Goal: Task Accomplishment & Management: Manage account settings

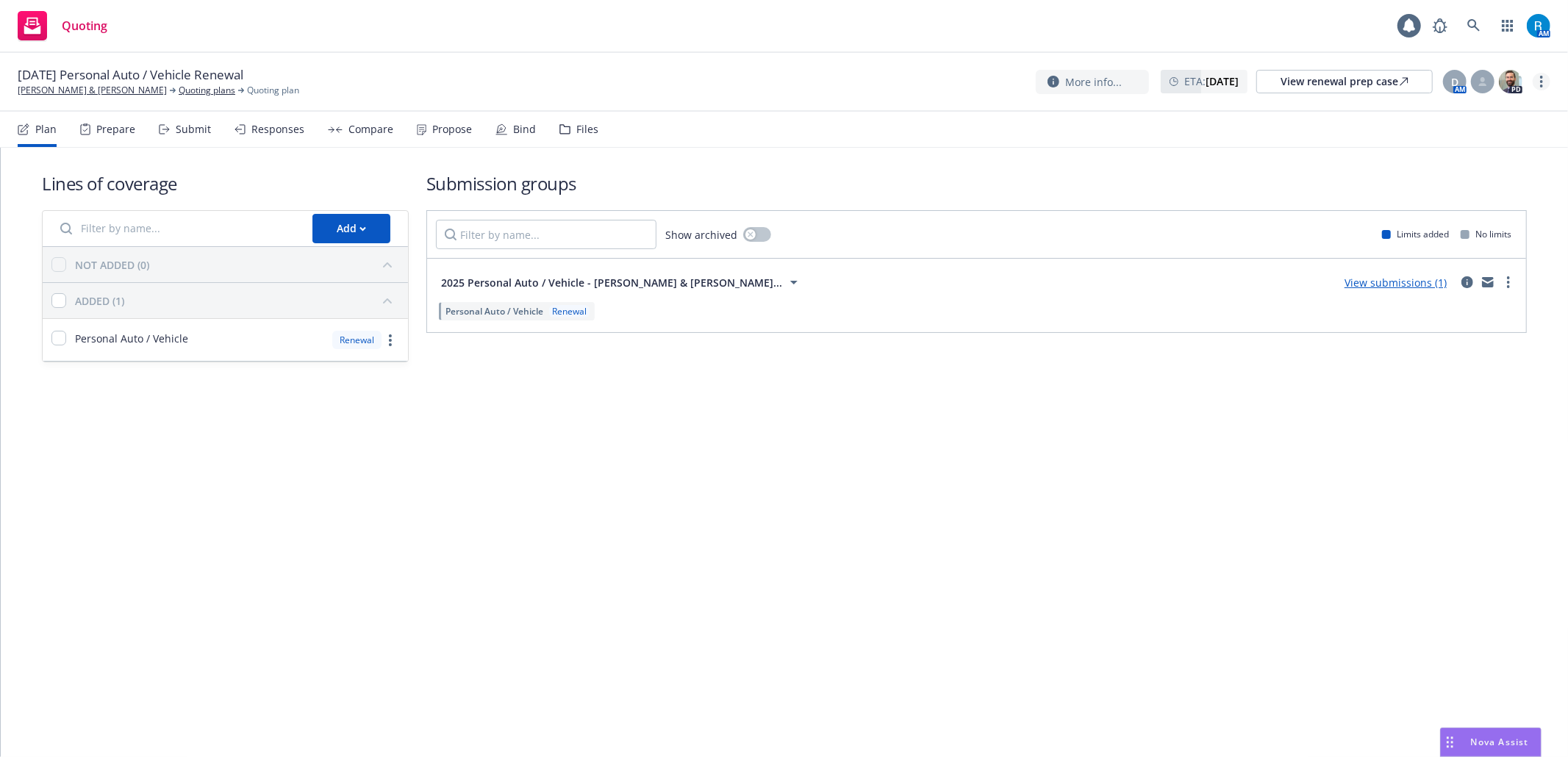
click at [1543, 86] on circle "more" at bounding box center [1541, 85] width 3 height 3
click at [1455, 200] on link "Archive quoting plan" at bounding box center [1468, 200] width 164 height 29
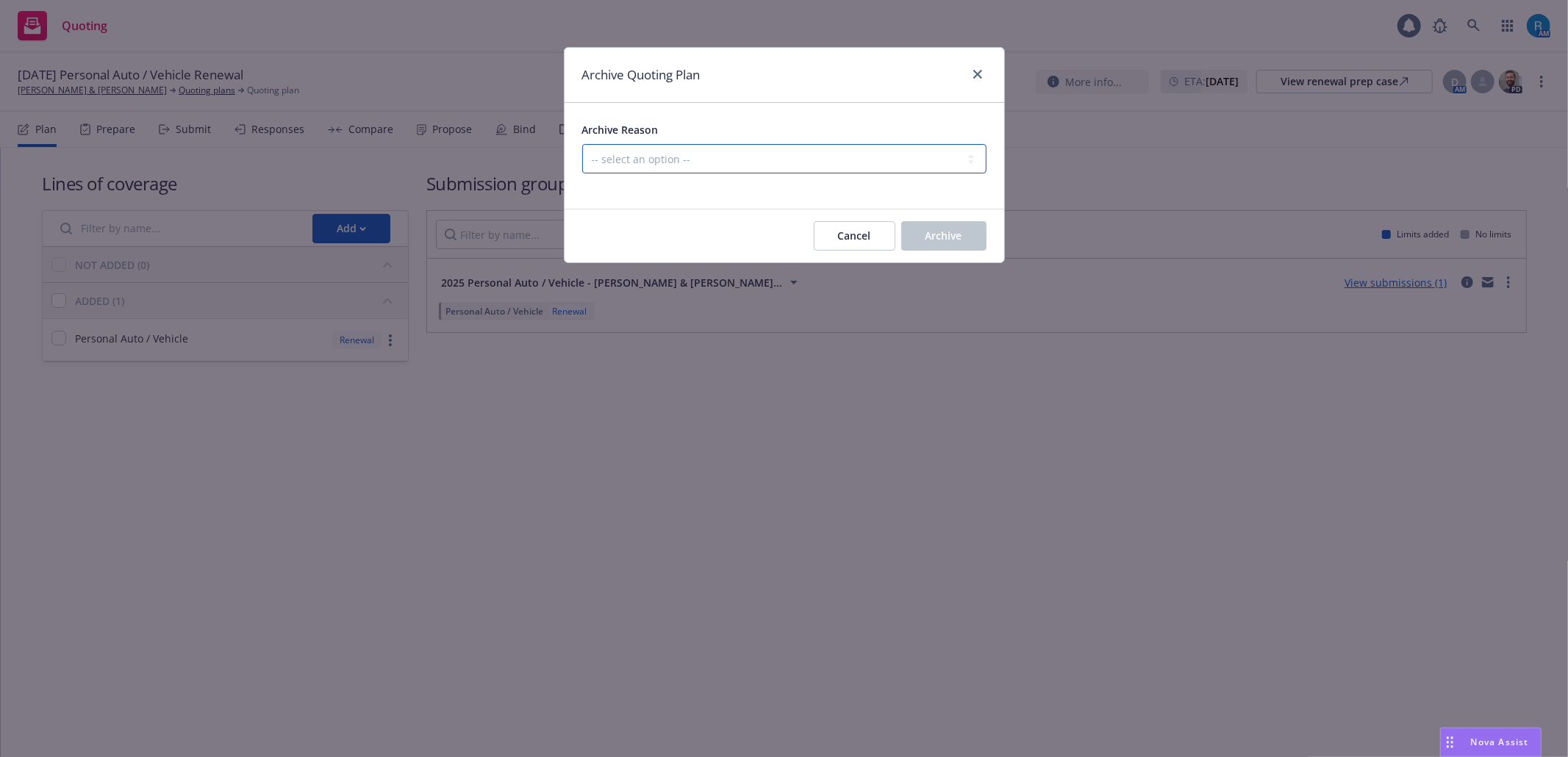
click at [774, 155] on select "-- select an option -- All policies in this renewal plan are auto-renewed Creat…" at bounding box center [784, 158] width 404 height 29
select select "ARCHIVED_RENEWAL_POLICY_AUTO_RENEWED"
click at [582, 145] on select "-- select an option -- All policies in this renewal plan are auto-renewed Creat…" at bounding box center [784, 158] width 404 height 29
click at [944, 231] on span "Archive" at bounding box center [944, 235] width 37 height 14
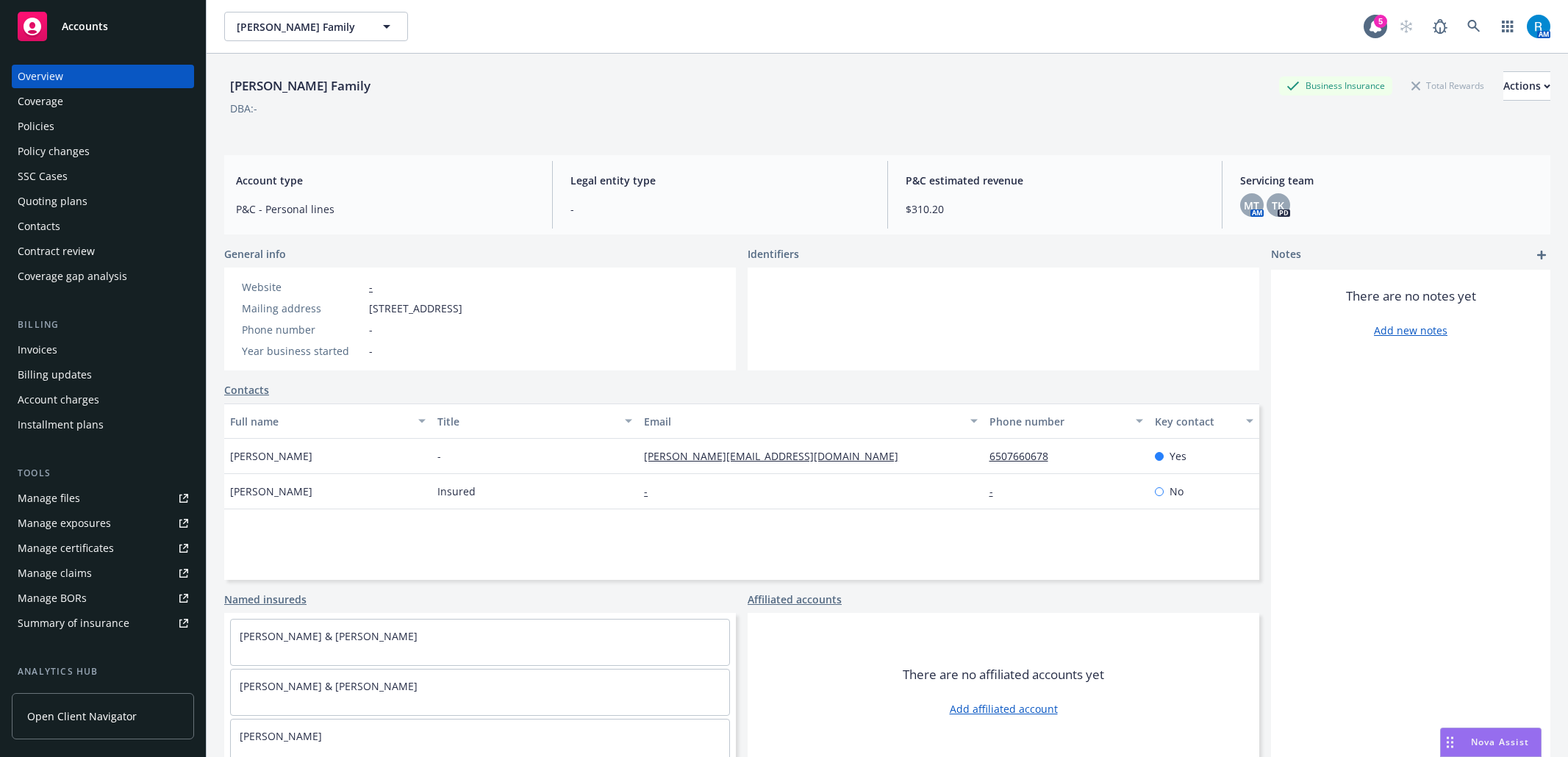
click at [1468, 24] on icon at bounding box center [1474, 26] width 12 height 12
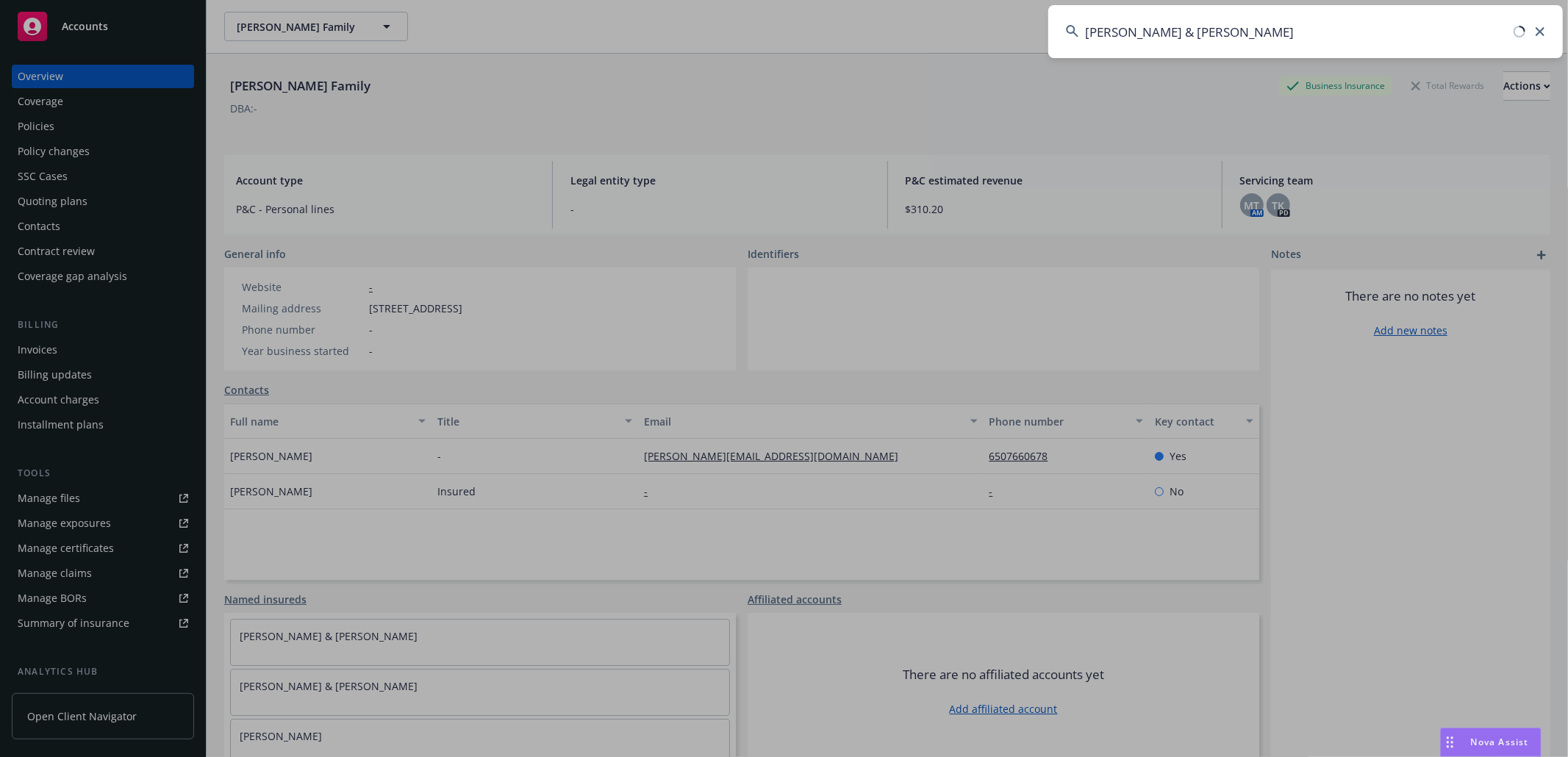
type input "[PERSON_NAME] & [PERSON_NAME]"
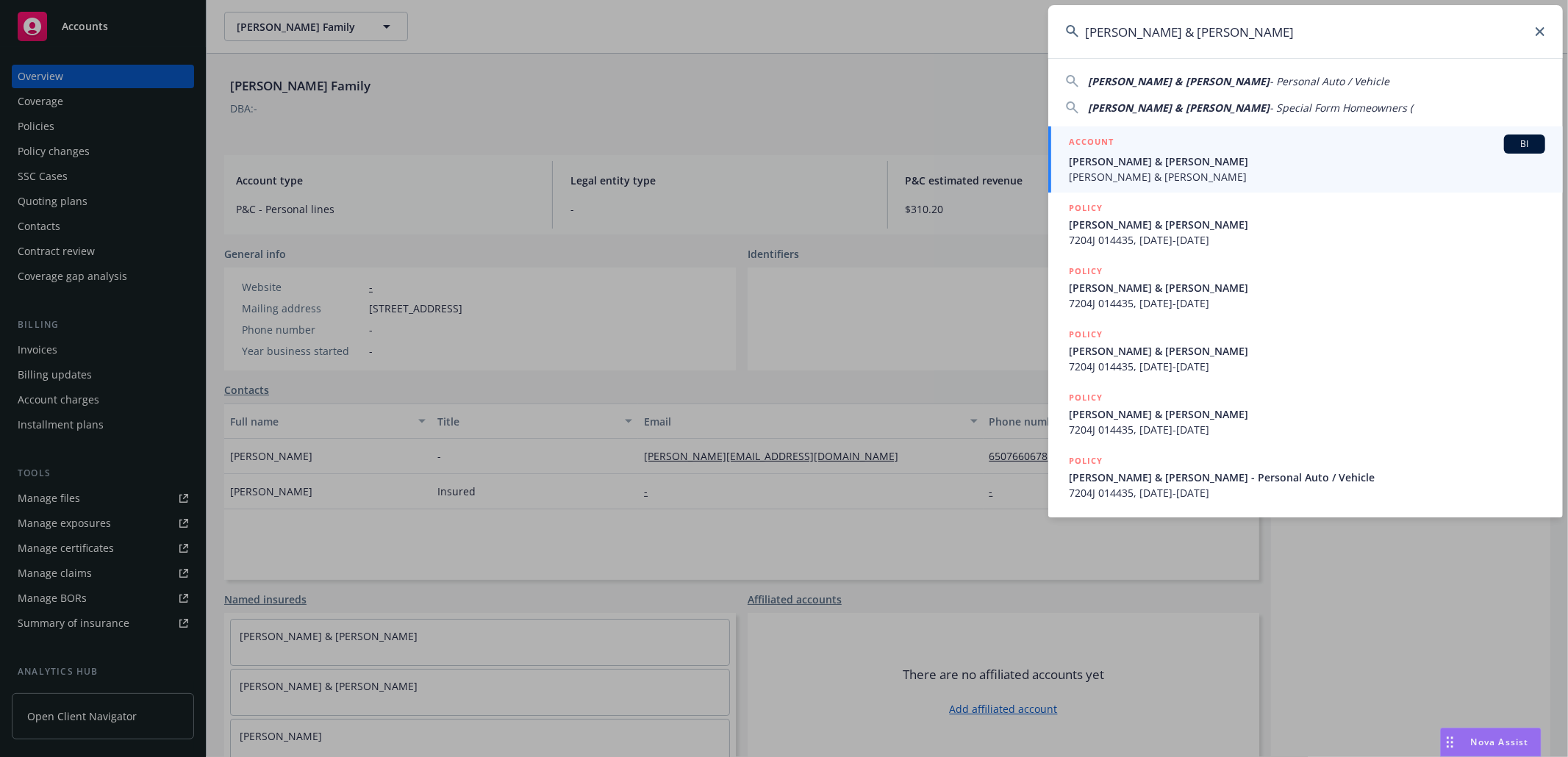
drag, startPoint x: 1134, startPoint y: 168, endPoint x: 1089, endPoint y: 157, distance: 46.3
click at [1134, 168] on span "[PERSON_NAME] & [PERSON_NAME]" at bounding box center [1307, 162] width 476 height 16
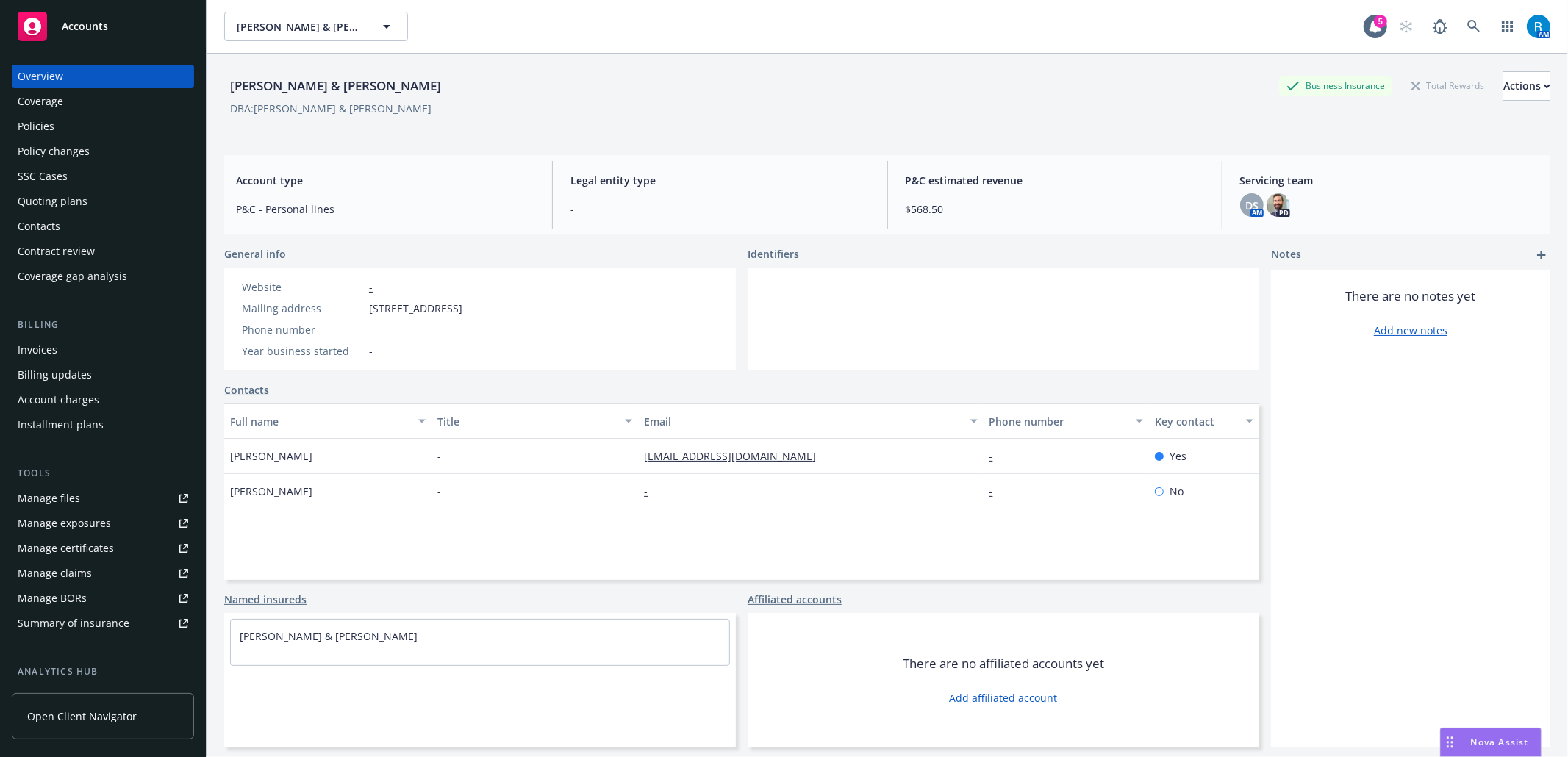
click at [56, 133] on div "Policies" at bounding box center [103, 126] width 170 height 24
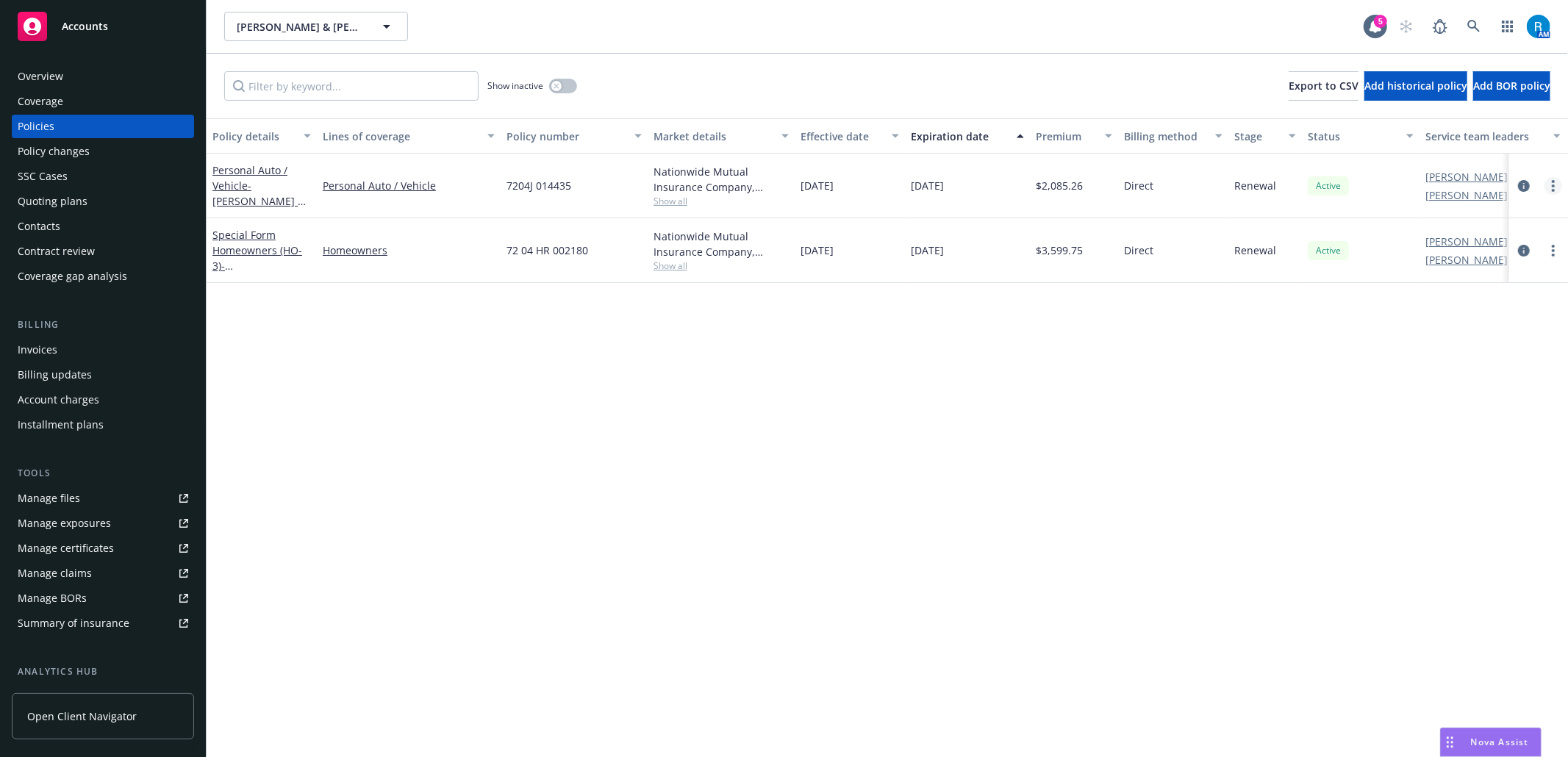
click at [1557, 185] on link "more" at bounding box center [1553, 186] width 18 height 18
click at [1462, 242] on link "Renew with incumbent" at bounding box center [1475, 245] width 173 height 29
select select "6"
select select "CA"
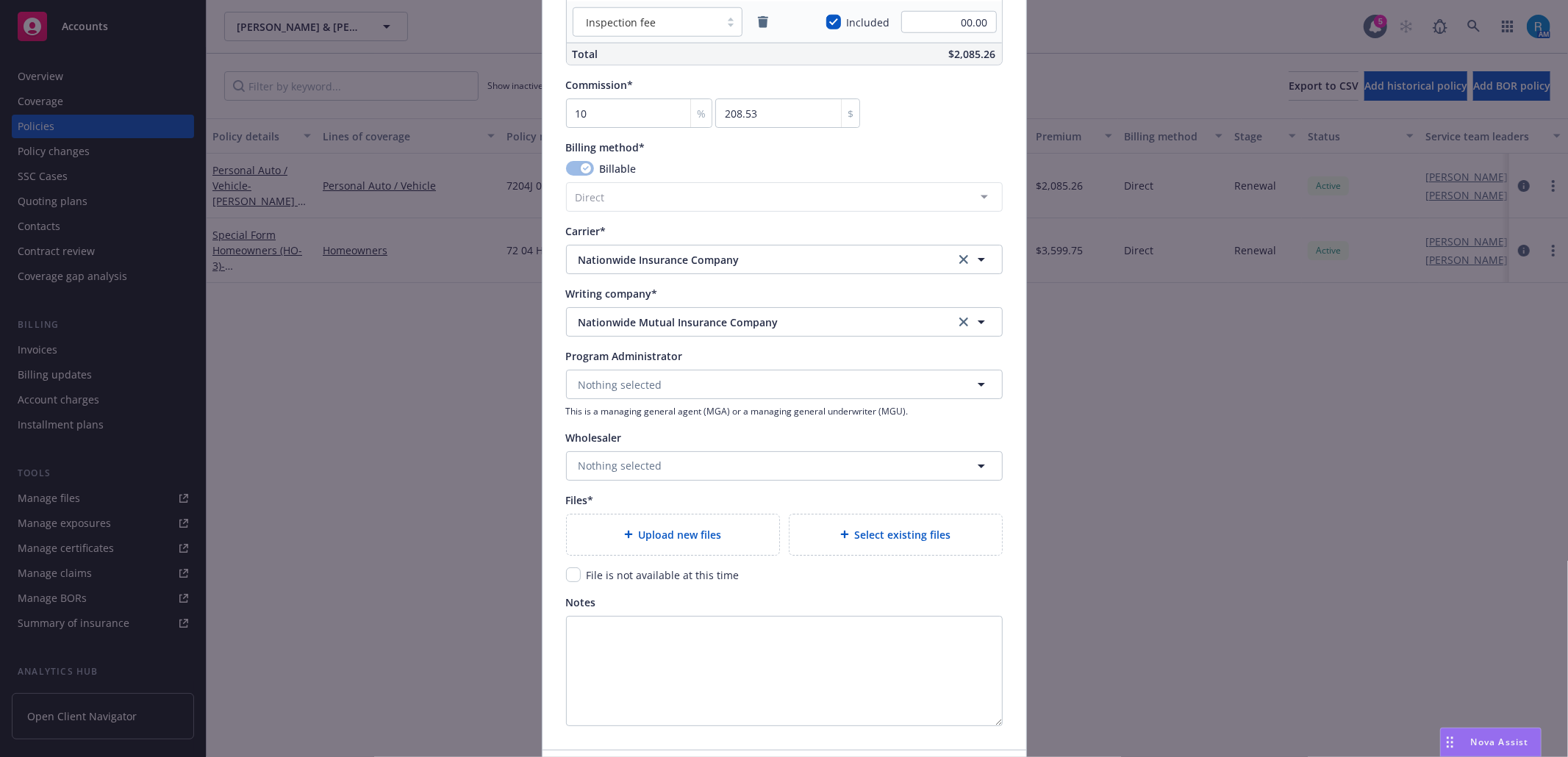
scroll to position [1265, 0]
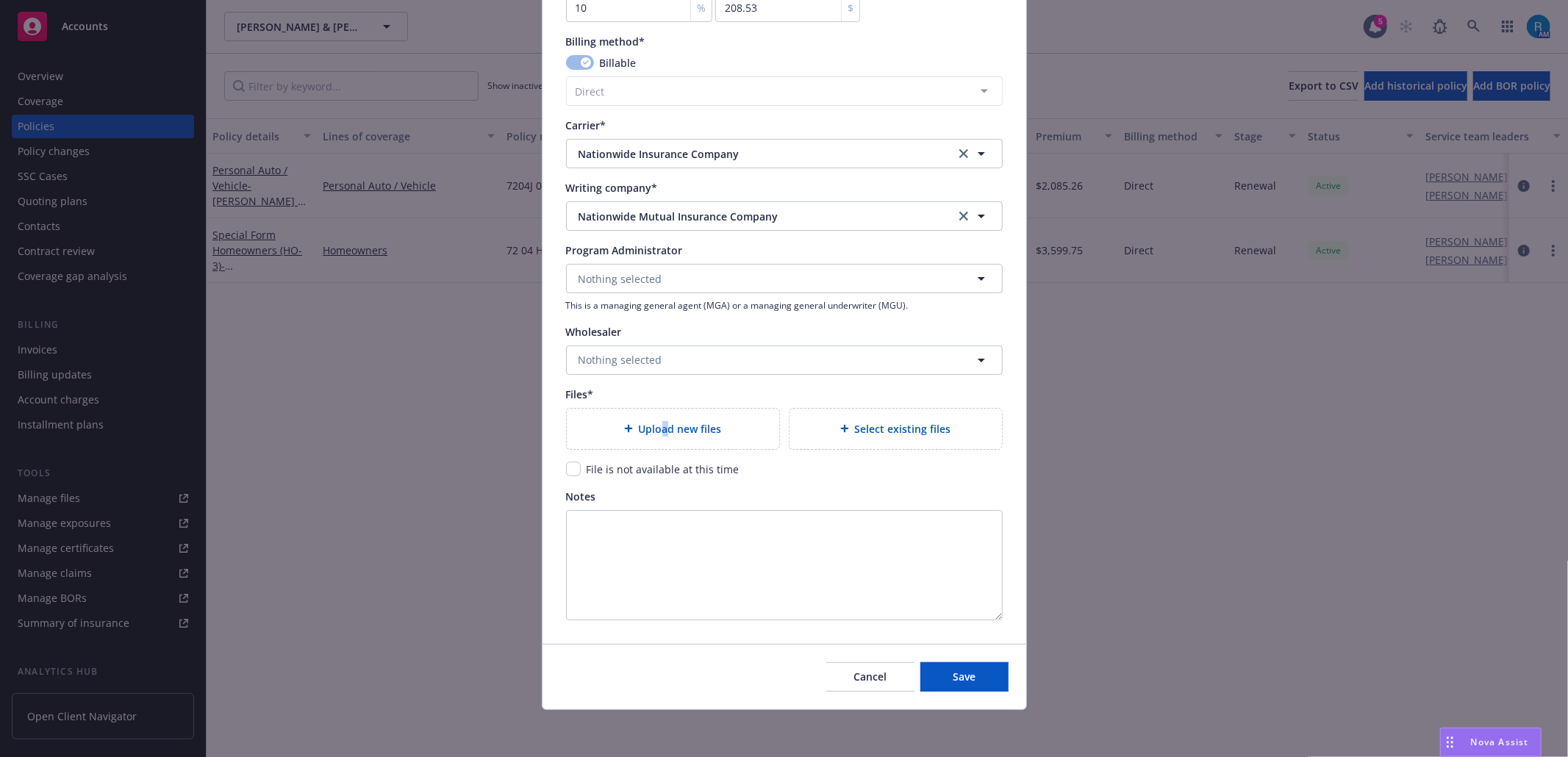
click at [656, 422] on span "Upload new files" at bounding box center [680, 429] width 83 height 16
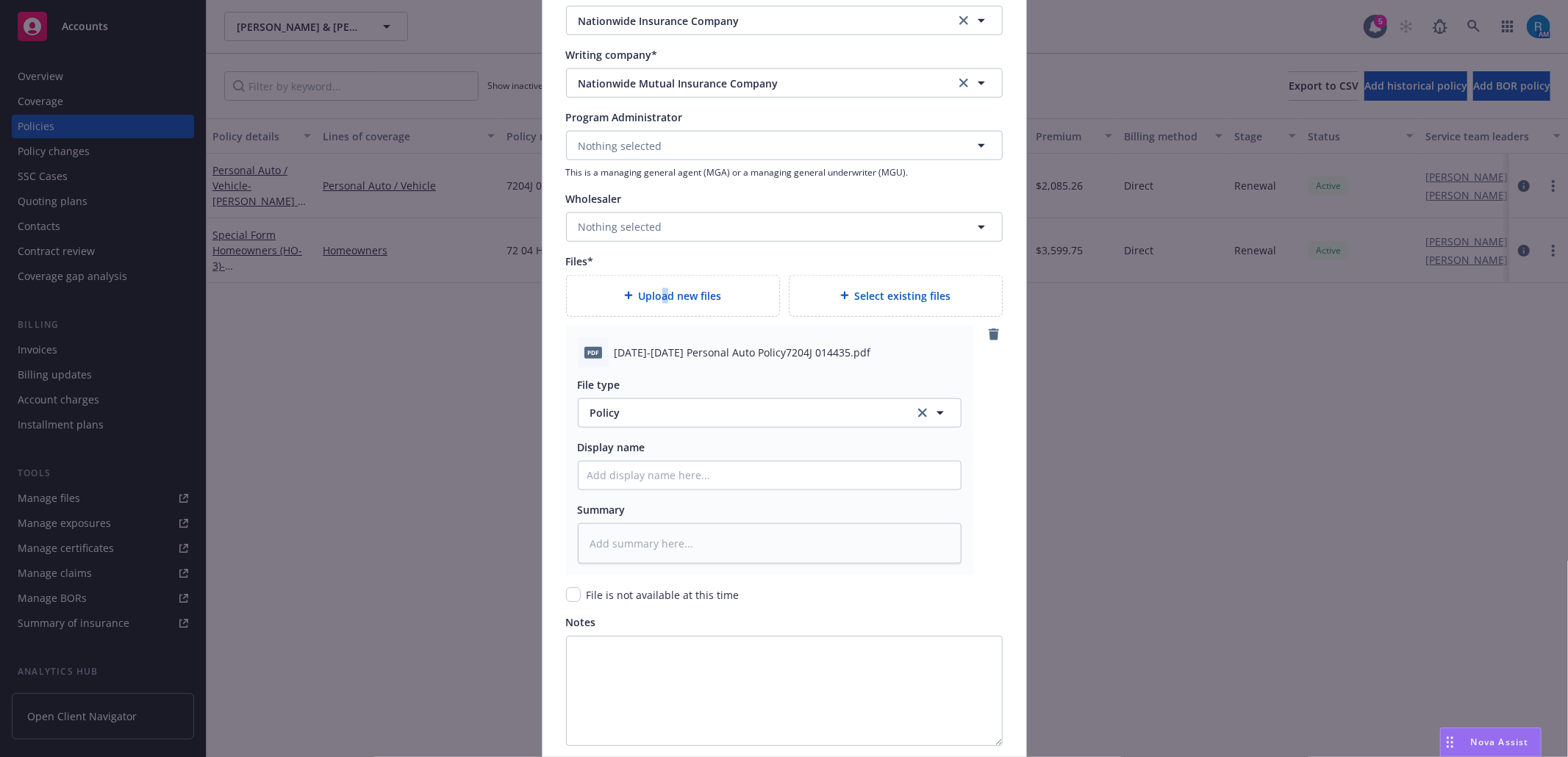
scroll to position [1525, 0]
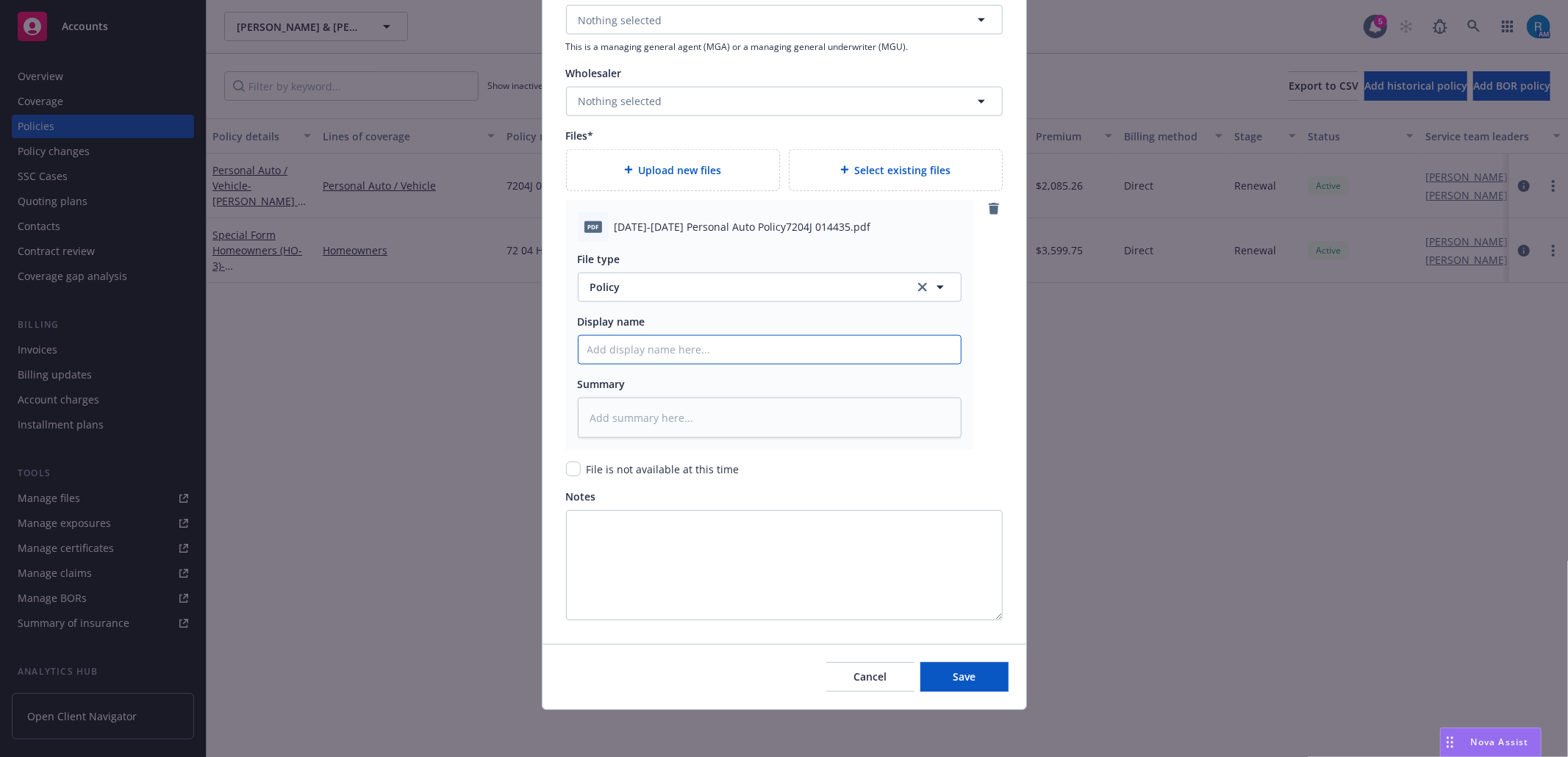
drag, startPoint x: 692, startPoint y: 354, endPoint x: 705, endPoint y: 363, distance: 15.8
click at [692, 354] on input "Policy display name" at bounding box center [770, 350] width 382 height 28
paste input "[DATE]-[DATE] Personal Auto Policy7204J 014435"
type textarea "x"
type input "[DATE]-[DATE] Personal Auto Policy7204J 014435"
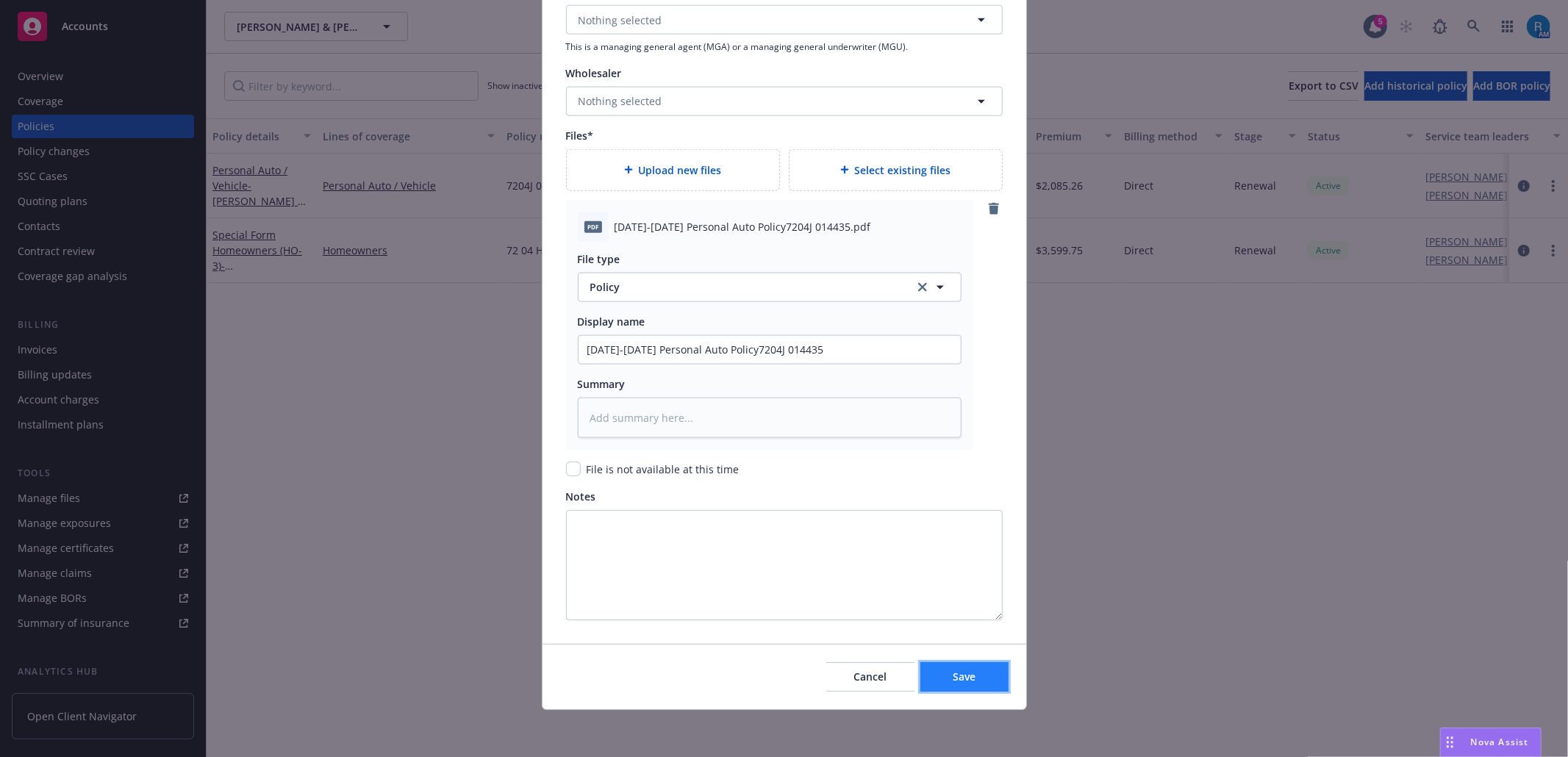
click at [963, 678] on span "Save" at bounding box center [965, 676] width 23 height 14
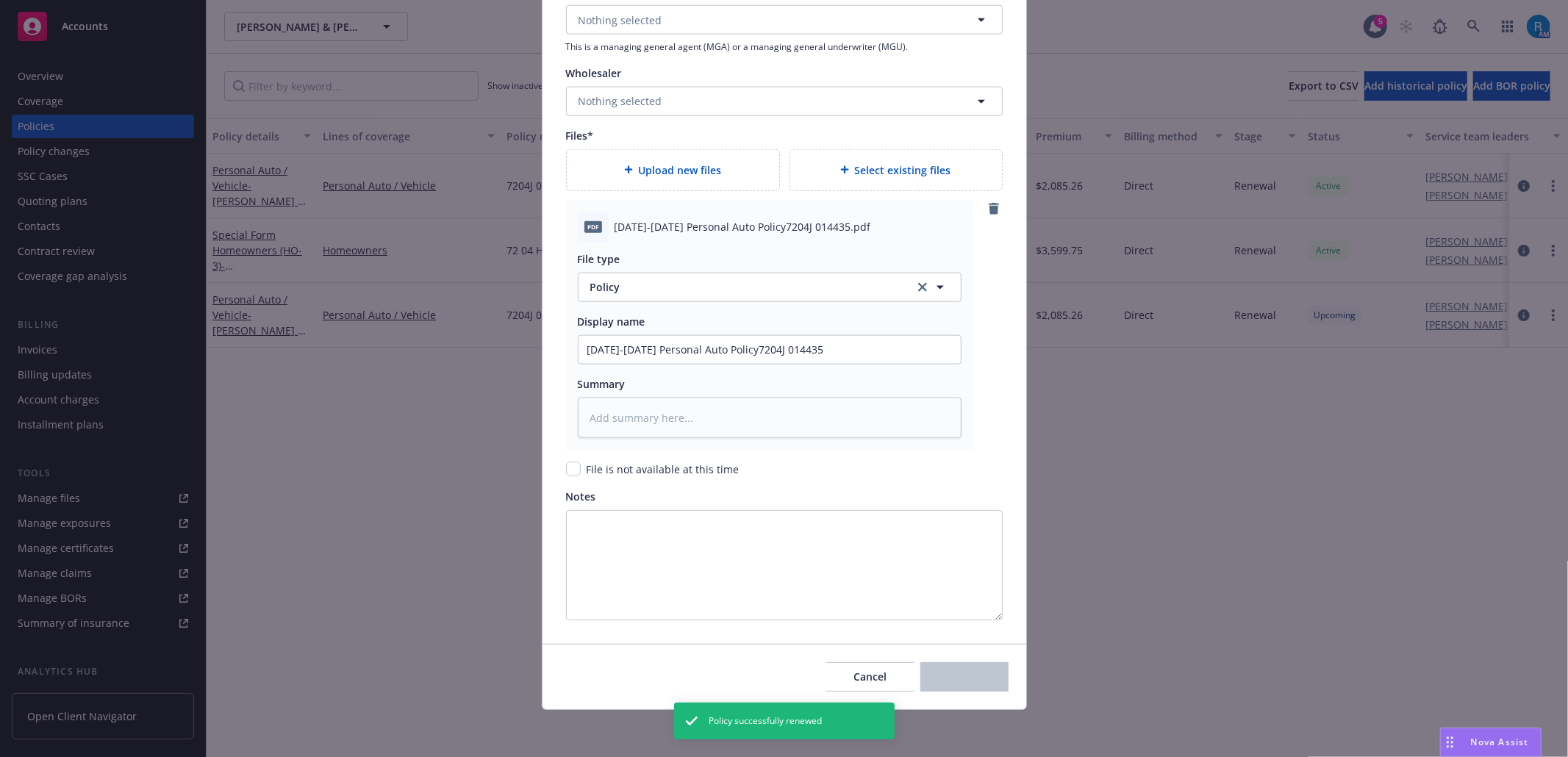
type textarea "x"
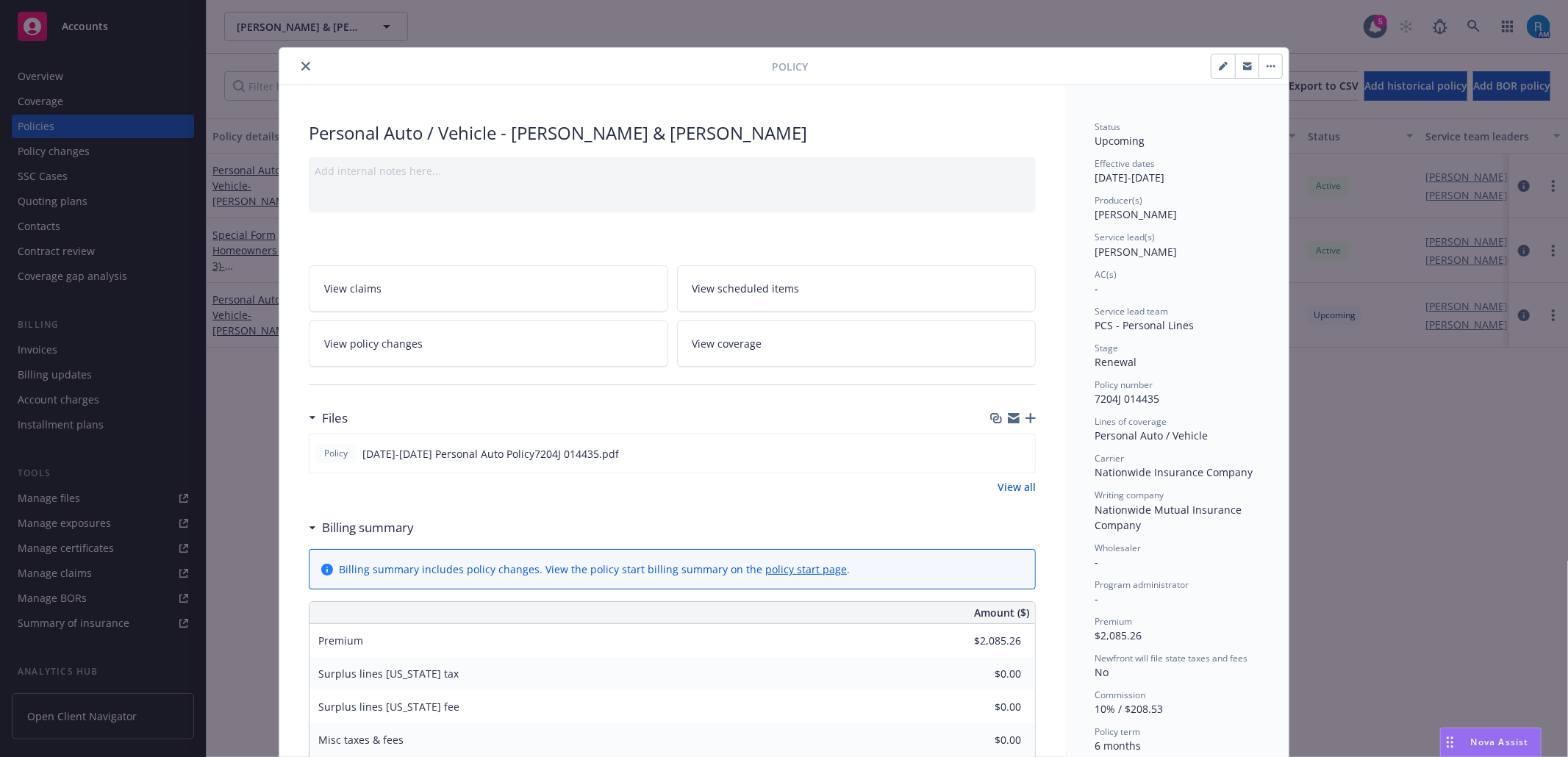
click at [306, 72] on div at bounding box center [529, 66] width 487 height 18
click at [301, 65] on icon "close" at bounding box center [306, 66] width 9 height 9
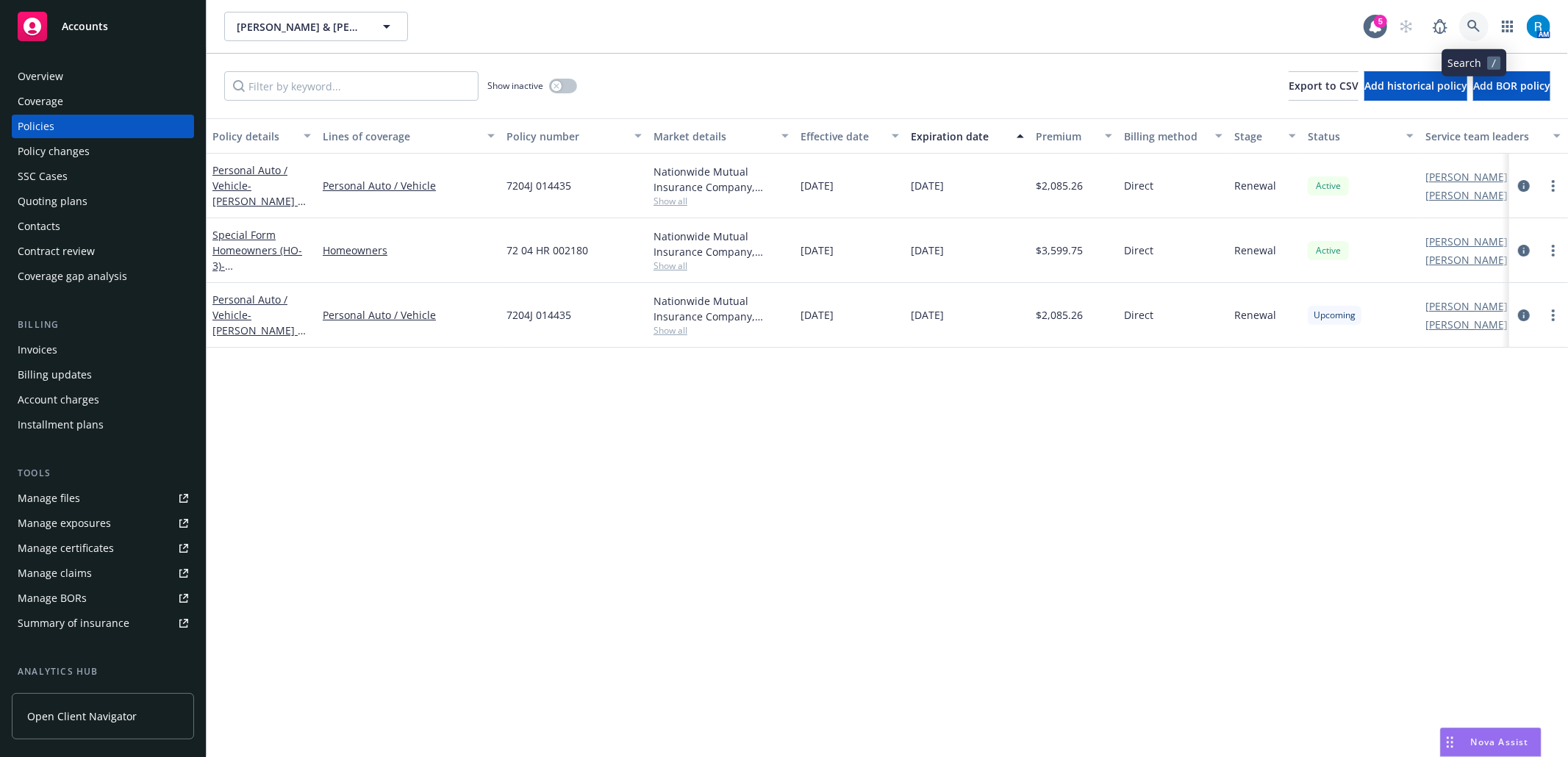
click at [1478, 22] on icon at bounding box center [1474, 26] width 13 height 13
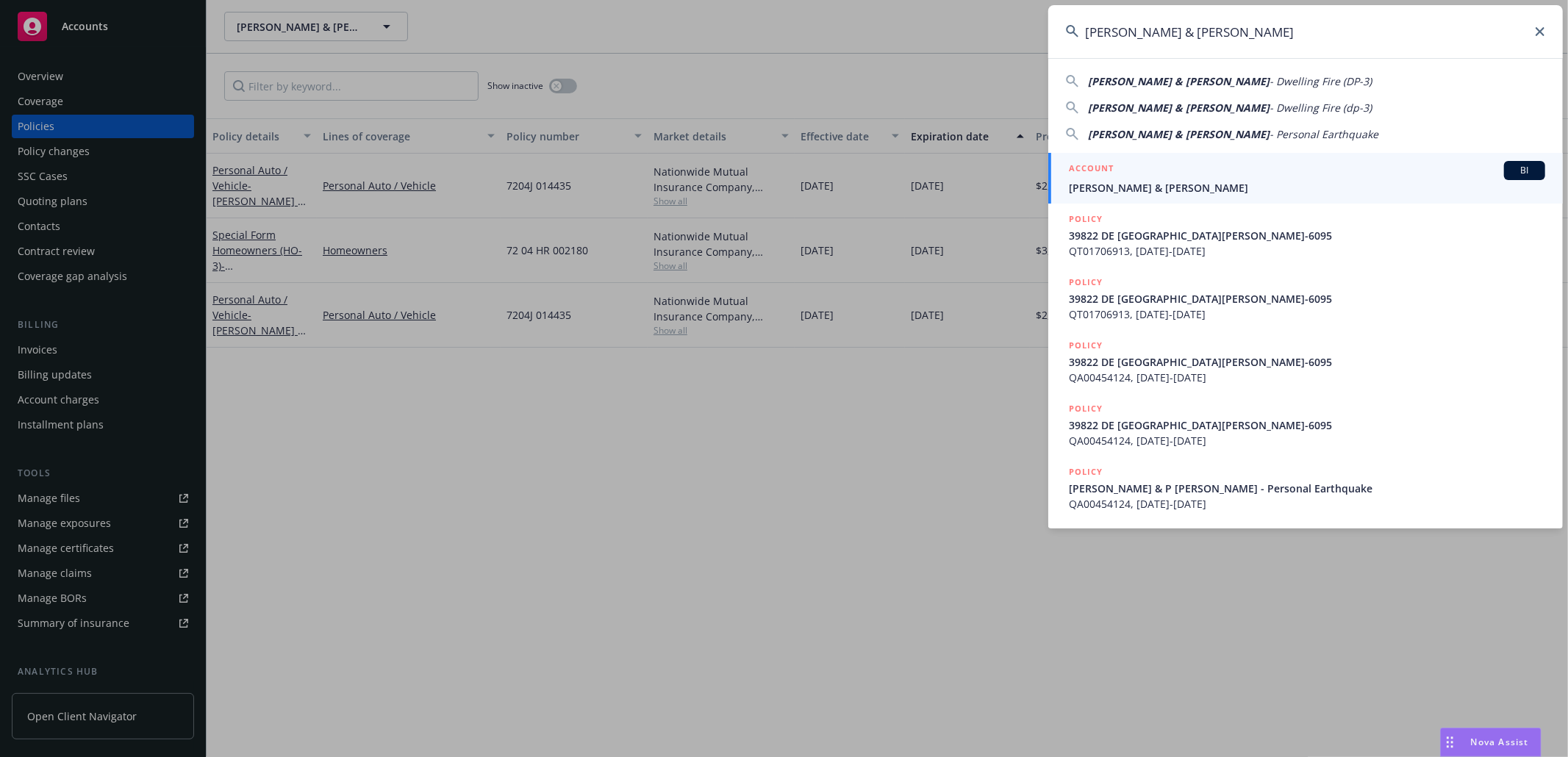
type input "[PERSON_NAME] & [PERSON_NAME]"
click at [1130, 175] on div "ACCOUNT BI" at bounding box center [1307, 170] width 476 height 19
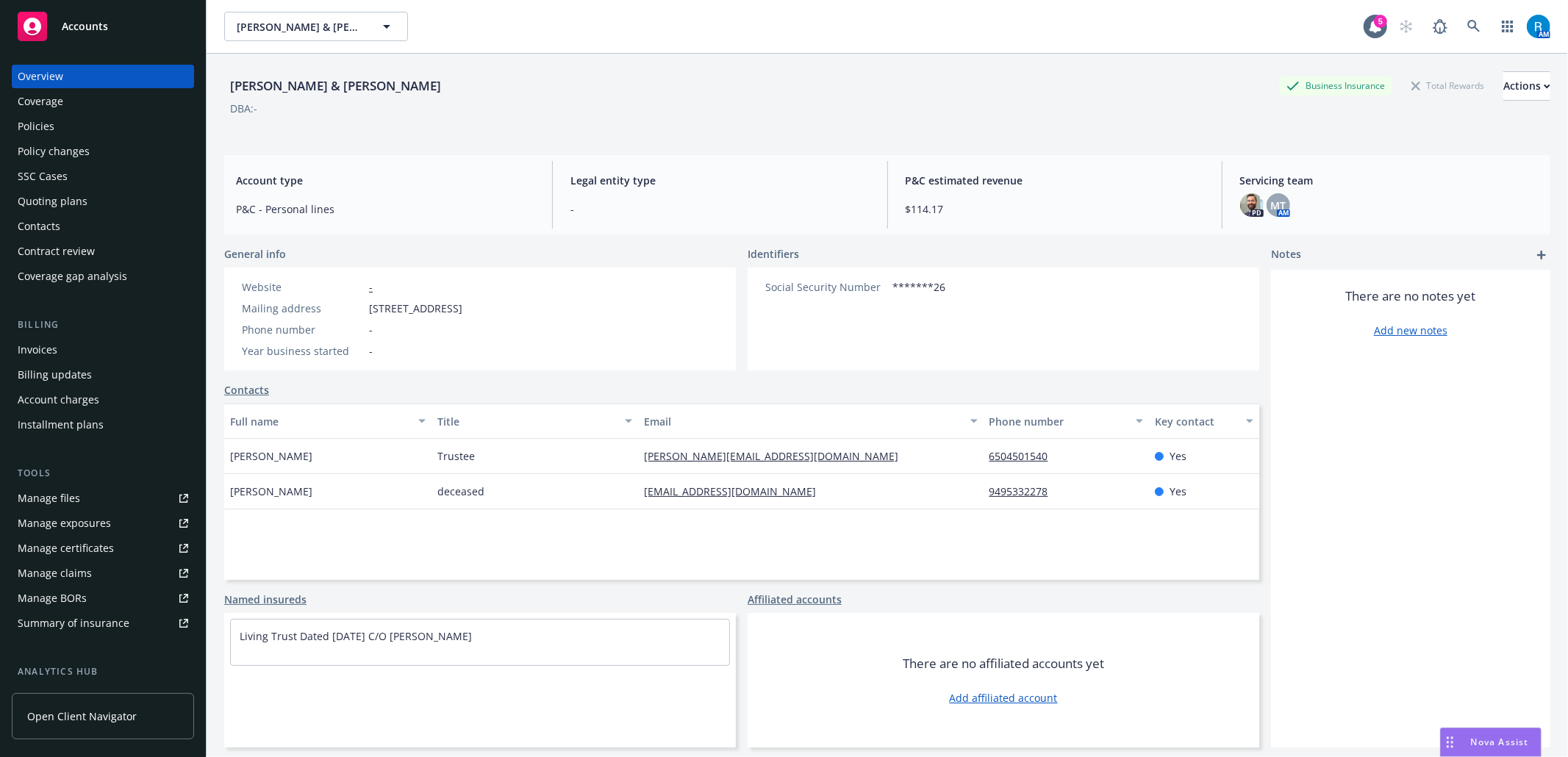
click at [31, 125] on div "Policies" at bounding box center [36, 126] width 37 height 24
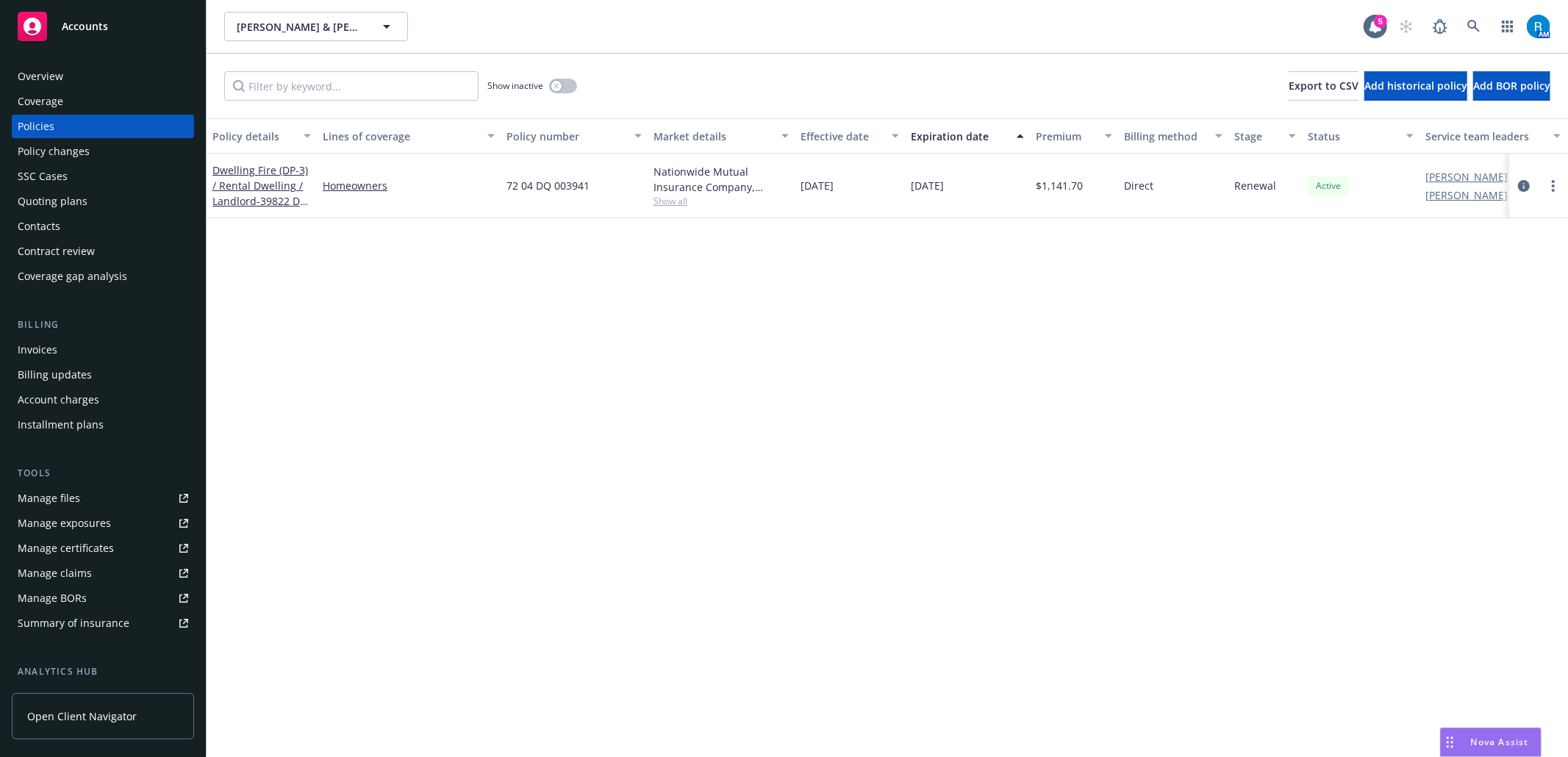
click at [83, 179] on div "SSC Cases" at bounding box center [103, 176] width 170 height 24
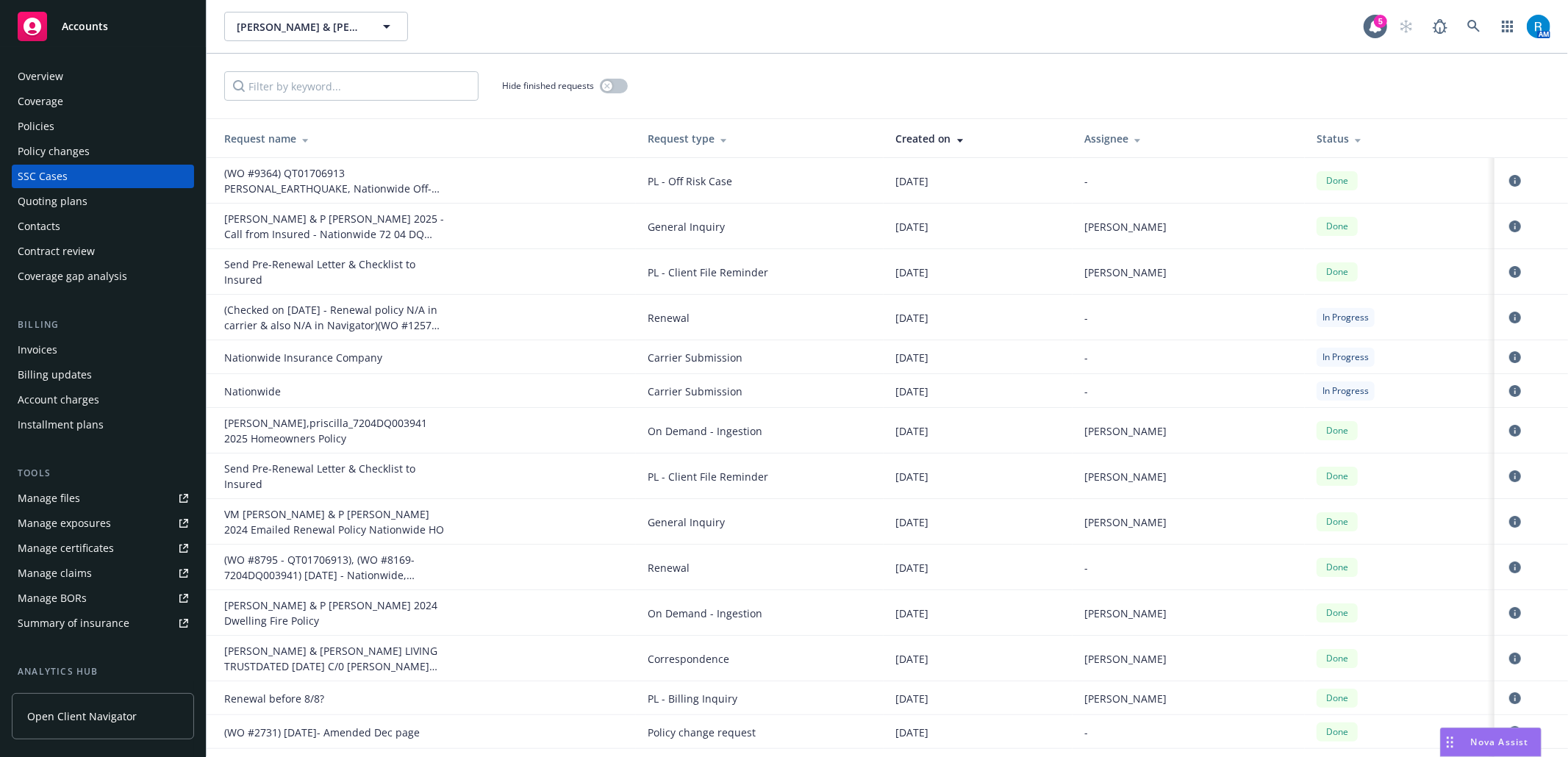
click at [66, 119] on div "Policies" at bounding box center [103, 126] width 170 height 24
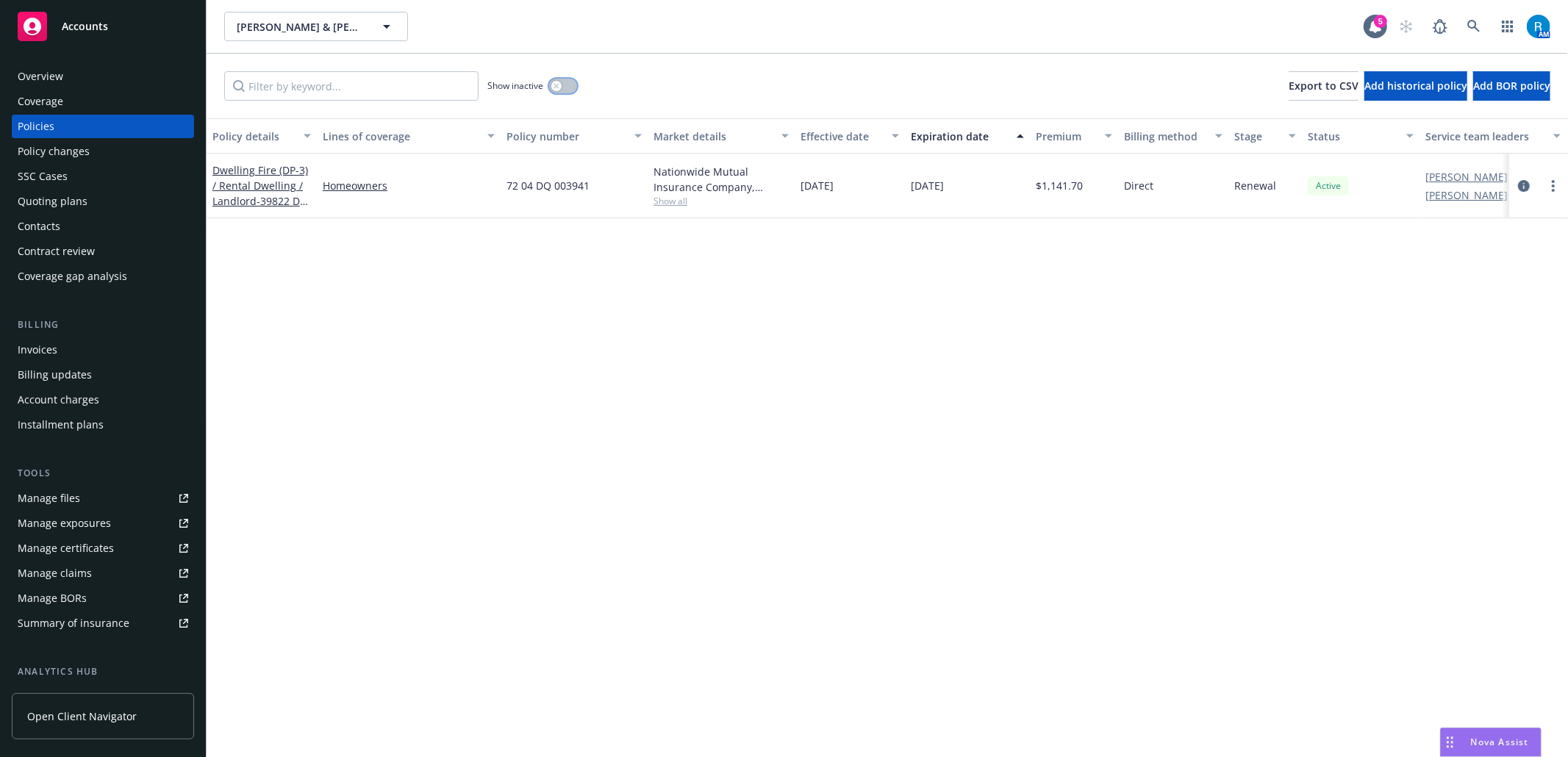
click at [567, 92] on button "button" at bounding box center [563, 86] width 28 height 15
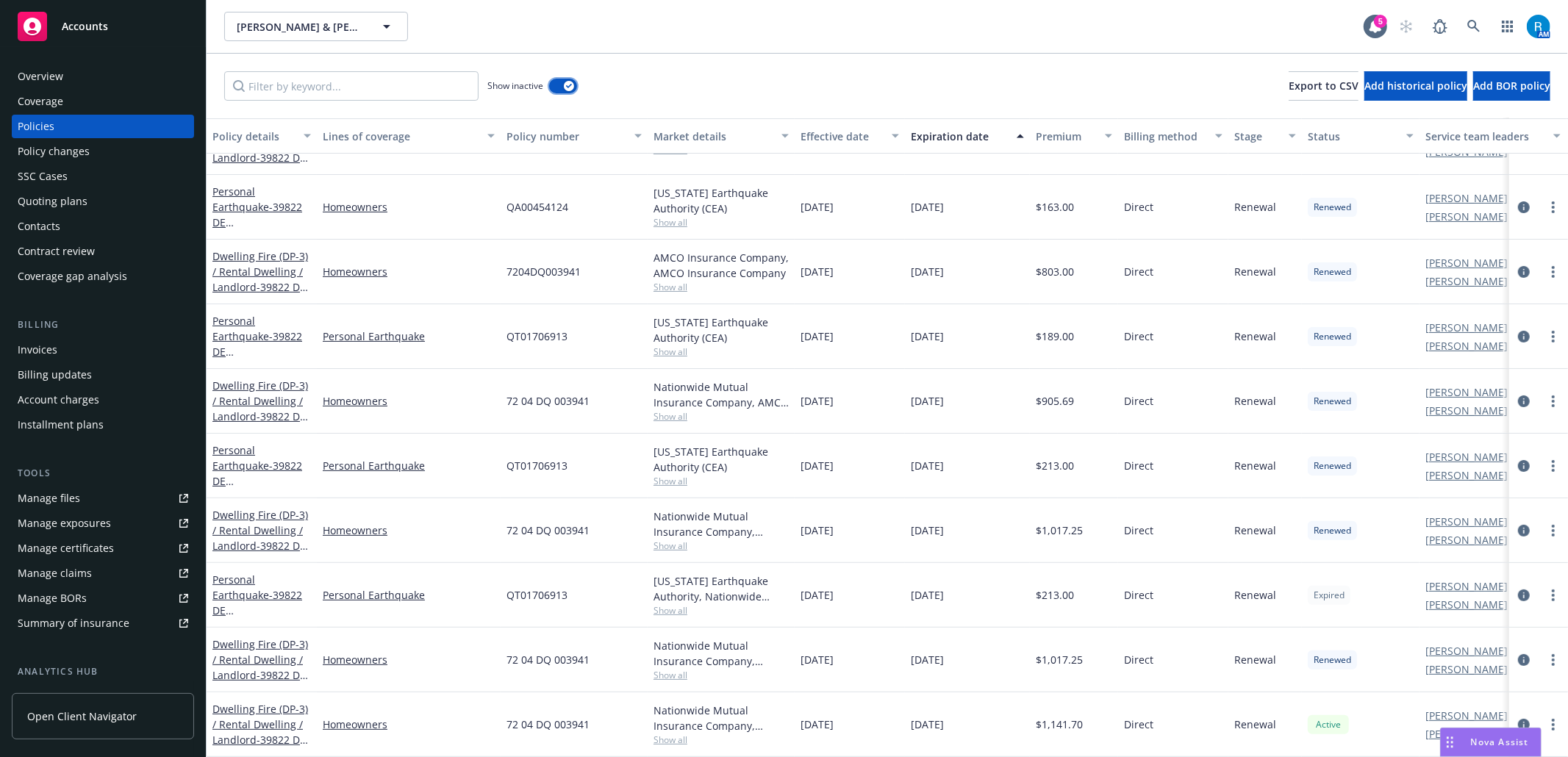
scroll to position [237, 0]
drag, startPoint x: 581, startPoint y: 571, endPoint x: 502, endPoint y: 583, distance: 79.9
click at [502, 583] on div "QT01706913" at bounding box center [574, 595] width 147 height 65
copy span "QT01706913"
